Goal: Task Accomplishment & Management: Use online tool/utility

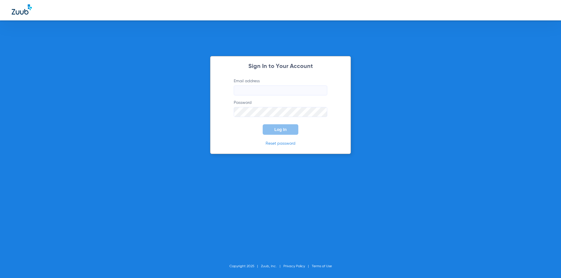
type input "[EMAIL_ADDRESS][DOMAIN_NAME]"
drag, startPoint x: 233, startPoint y: 134, endPoint x: 271, endPoint y: 127, distance: 38.3
click at [233, 134] on form "Email address [EMAIL_ADDRESS][DOMAIN_NAME] Password Log In" at bounding box center [280, 106] width 111 height 57
click at [274, 130] on button "Log In" at bounding box center [281, 129] width 36 height 11
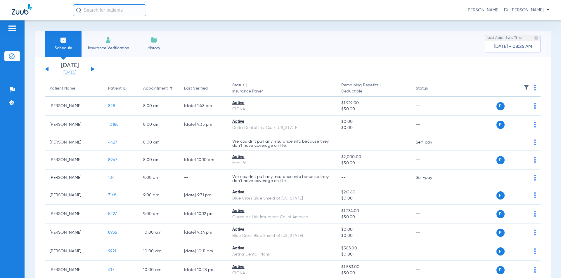
click at [66, 70] on link "[DATE]" at bounding box center [69, 73] width 35 height 6
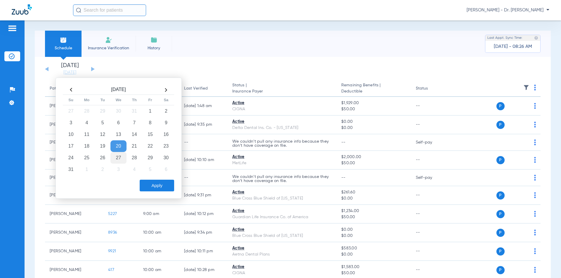
click at [118, 157] on td "27" at bounding box center [118, 158] width 16 height 12
click at [145, 180] on button "Apply" at bounding box center [157, 186] width 34 height 12
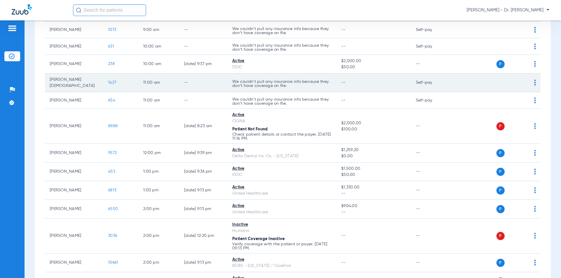
scroll to position [175, 0]
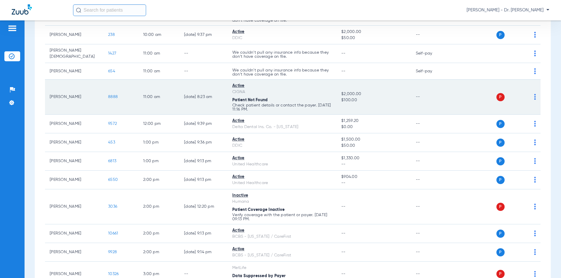
click at [74, 97] on td "[PERSON_NAME]" at bounding box center [74, 97] width 58 height 35
click at [113, 96] on span "8888" at bounding box center [113, 97] width 10 height 4
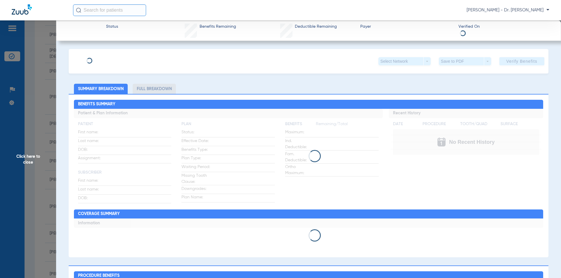
type input "[PERSON_NAME]"
type input "[DATE]"
type input "462633151"
type input "3332131"
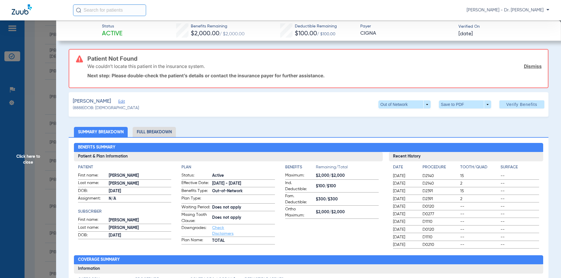
click at [121, 60] on h3 "Patient Not Found" at bounding box center [314, 59] width 454 height 6
click at [117, 105] on span "(8888) DOB: [DEMOGRAPHIC_DATA]" at bounding box center [106, 108] width 66 height 6
click at [119, 103] on span "Edit" at bounding box center [120, 103] width 5 height 6
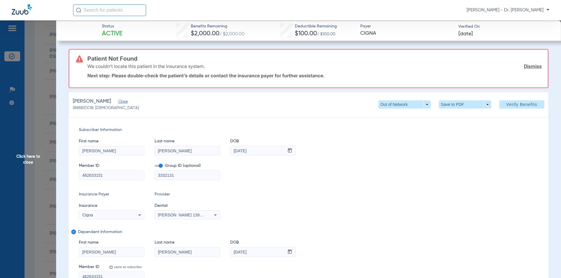
scroll to position [58, 0]
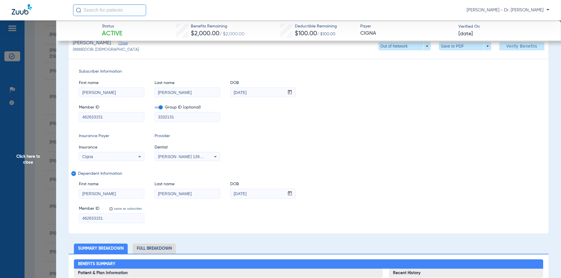
click at [105, 216] on input "462633151" at bounding box center [111, 218] width 65 height 9
type input "4"
type input "U3849629003"
click at [116, 115] on input "462633151" at bounding box center [111, 116] width 65 height 9
type input "4"
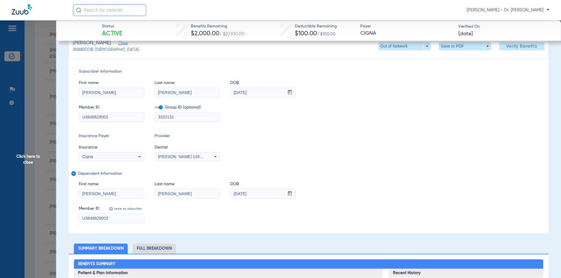
type input "U3849629003"
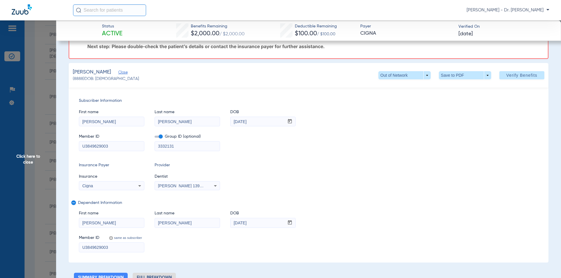
scroll to position [0, 0]
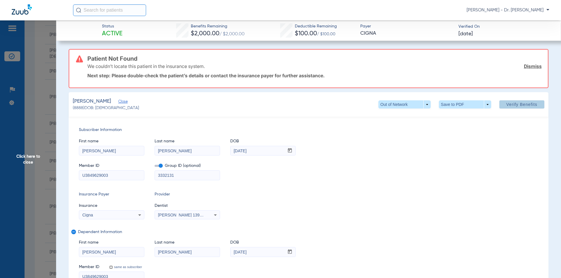
click at [513, 106] on span "Verify Benefits" at bounding box center [521, 104] width 31 height 5
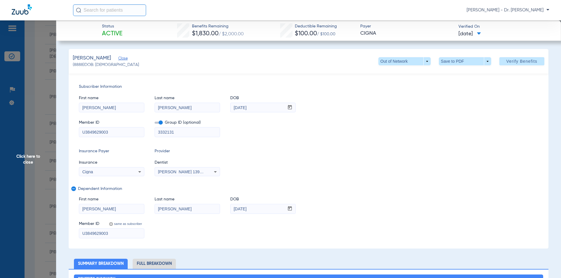
click at [33, 159] on span "Click here to close" at bounding box center [28, 159] width 56 height 278
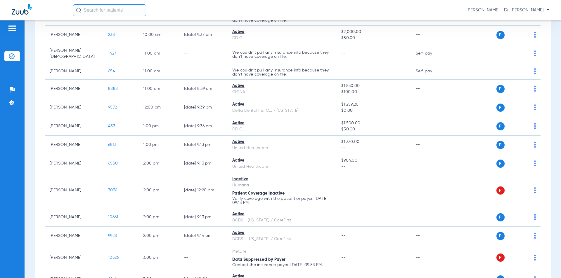
scroll to position [234, 0]
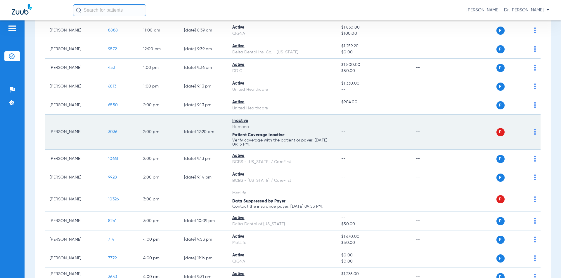
click at [111, 130] on span "3036" at bounding box center [112, 132] width 9 height 4
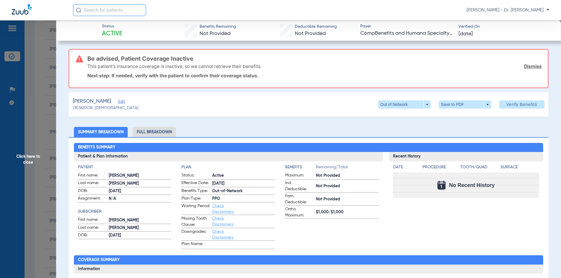
click at [118, 103] on span "Edit" at bounding box center [120, 103] width 5 height 6
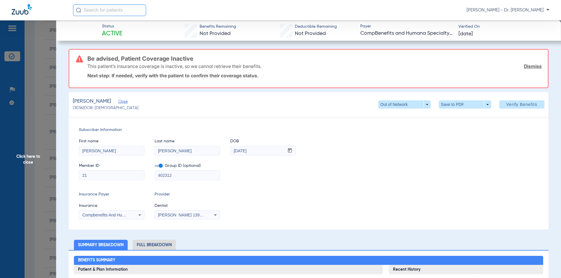
type input "1"
drag, startPoint x: 112, startPoint y: 176, endPoint x: 135, endPoint y: 168, distance: 23.9
type input "121866256"
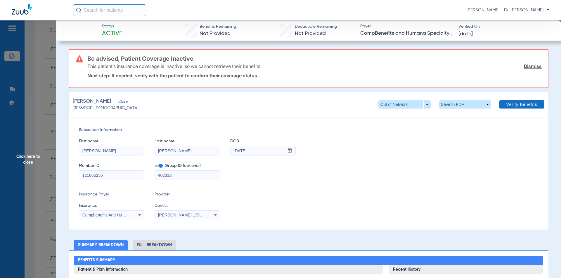
click at [510, 105] on span "Verify Benefits" at bounding box center [521, 104] width 31 height 5
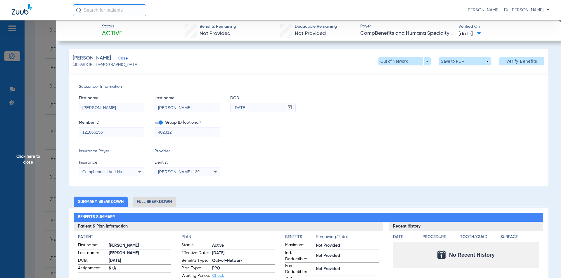
click at [31, 157] on span "Click here to close" at bounding box center [28, 159] width 56 height 278
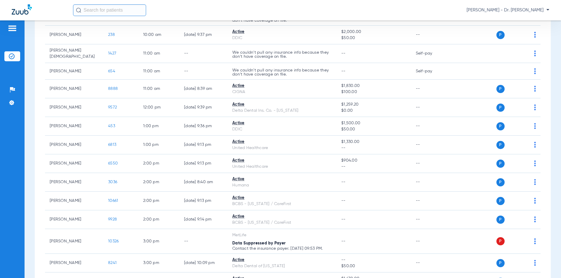
scroll to position [261, 0]
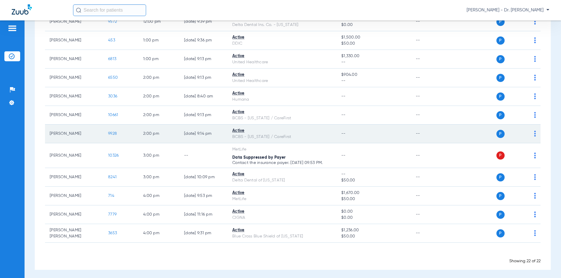
click at [534, 131] on img at bounding box center [535, 134] width 2 height 6
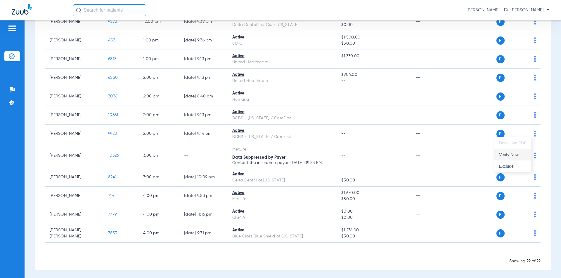
click at [506, 154] on span "Verify Now" at bounding box center [512, 155] width 27 height 4
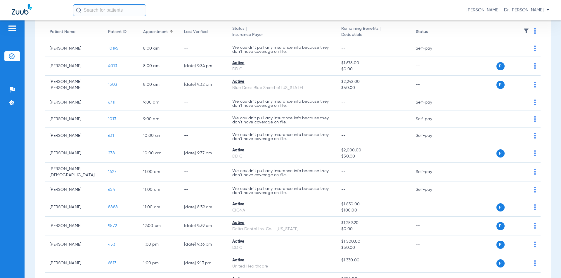
scroll to position [0, 0]
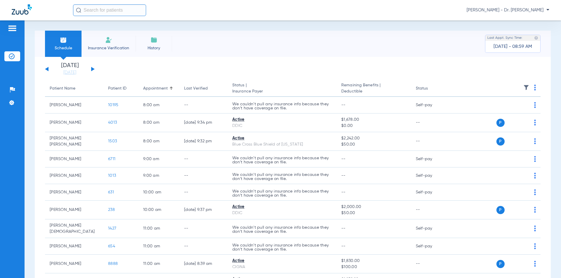
click at [92, 68] on button at bounding box center [93, 69] width 4 height 4
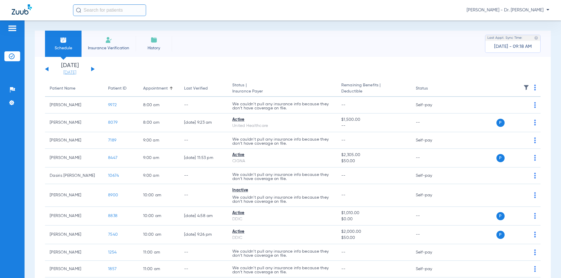
click at [69, 73] on link "[DATE]" at bounding box center [69, 73] width 35 height 6
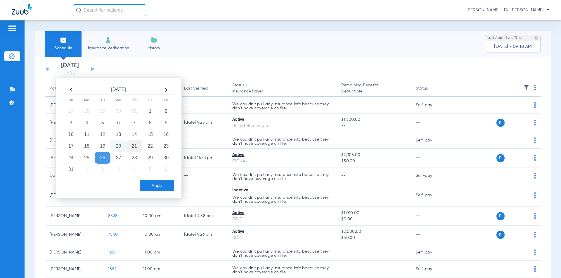
click at [130, 148] on td "21" at bounding box center [134, 146] width 16 height 12
drag, startPoint x: 152, startPoint y: 182, endPoint x: 154, endPoint y: 186, distance: 4.1
click at [154, 186] on button "Apply" at bounding box center [157, 186] width 34 height 12
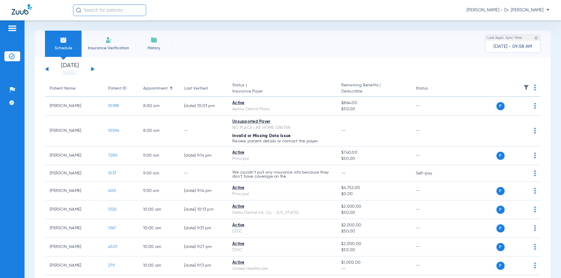
click at [93, 68] on button at bounding box center [93, 69] width 4 height 4
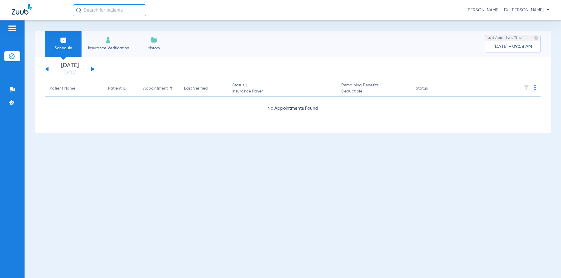
click at [48, 69] on button at bounding box center [47, 69] width 4 height 4
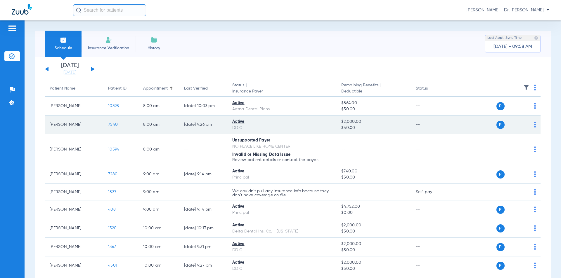
click at [534, 125] on img at bounding box center [535, 125] width 2 height 6
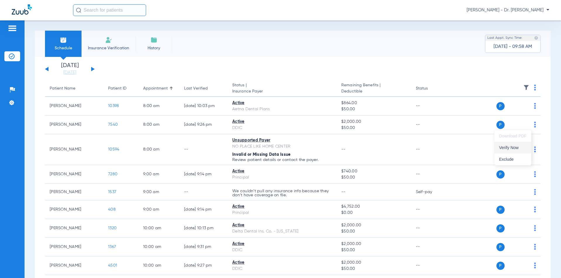
click at [509, 147] on span "Verify Now" at bounding box center [512, 148] width 27 height 4
click at [91, 68] on button at bounding box center [93, 69] width 4 height 4
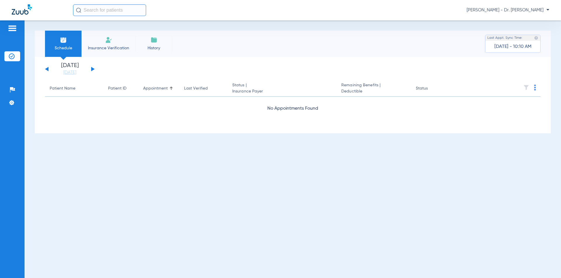
click at [46, 69] on button at bounding box center [47, 69] width 4 height 4
